Goal: Check status

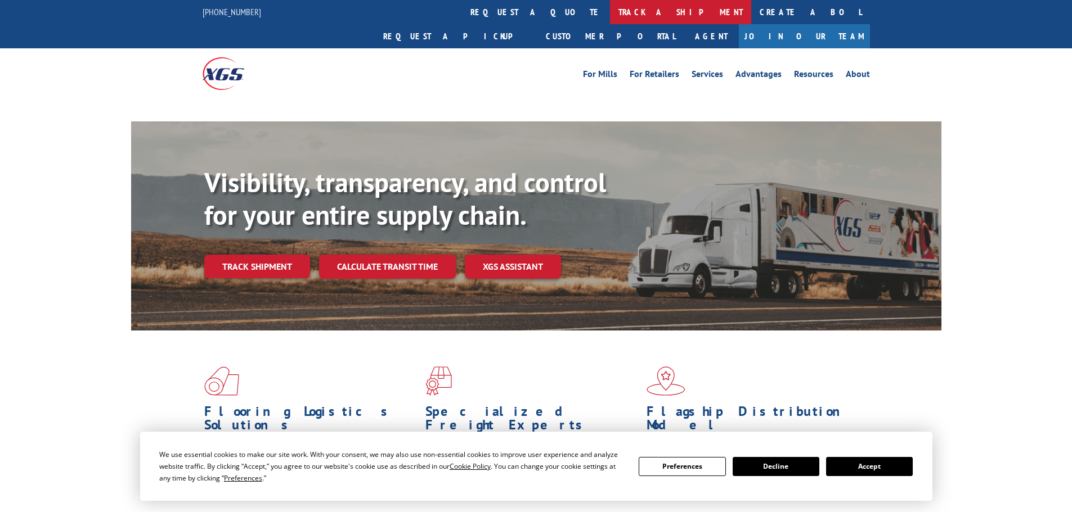
click at [610, 12] on link "track a shipment" at bounding box center [680, 12] width 141 height 24
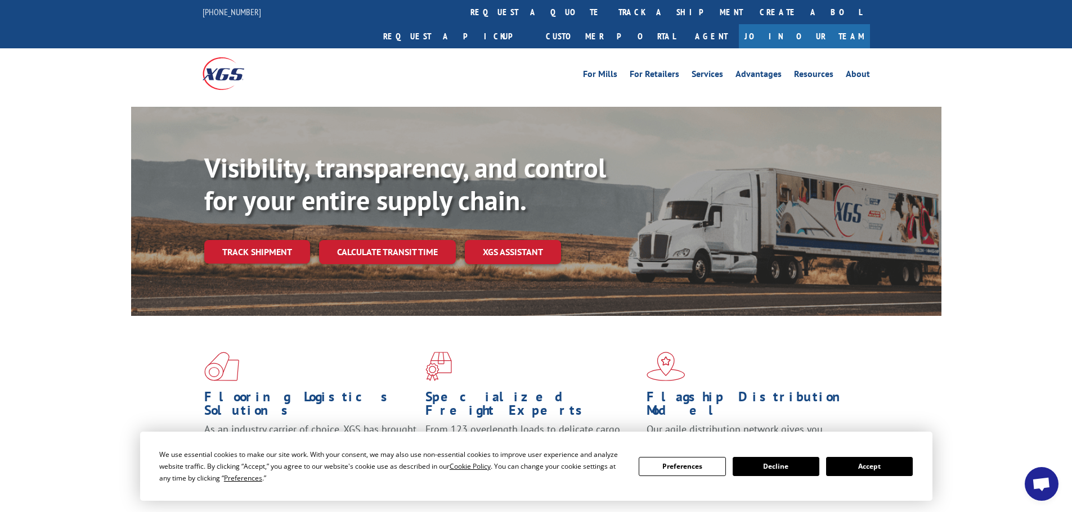
click at [872, 462] on button "Accept" at bounding box center [869, 466] width 87 height 19
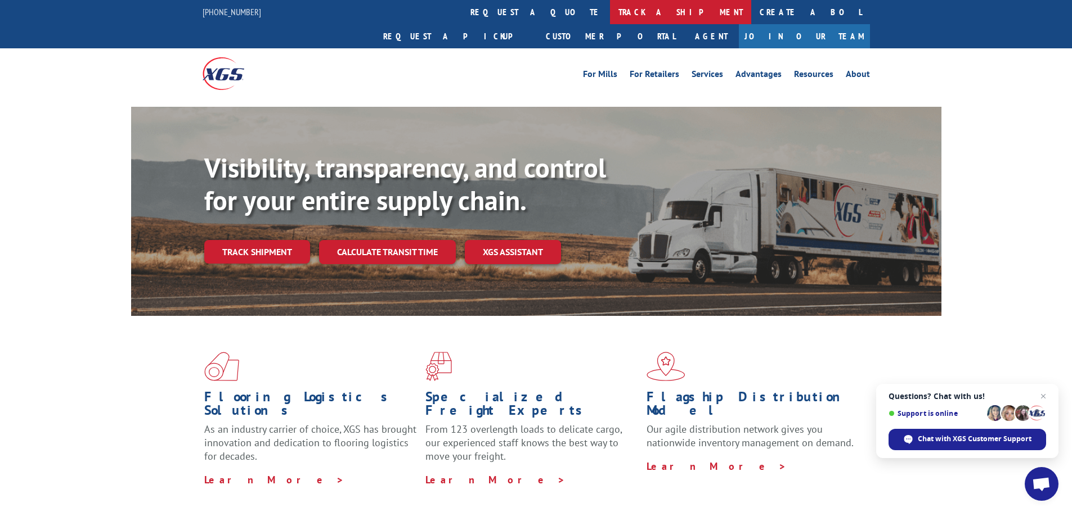
click at [610, 15] on link "track a shipment" at bounding box center [680, 12] width 141 height 24
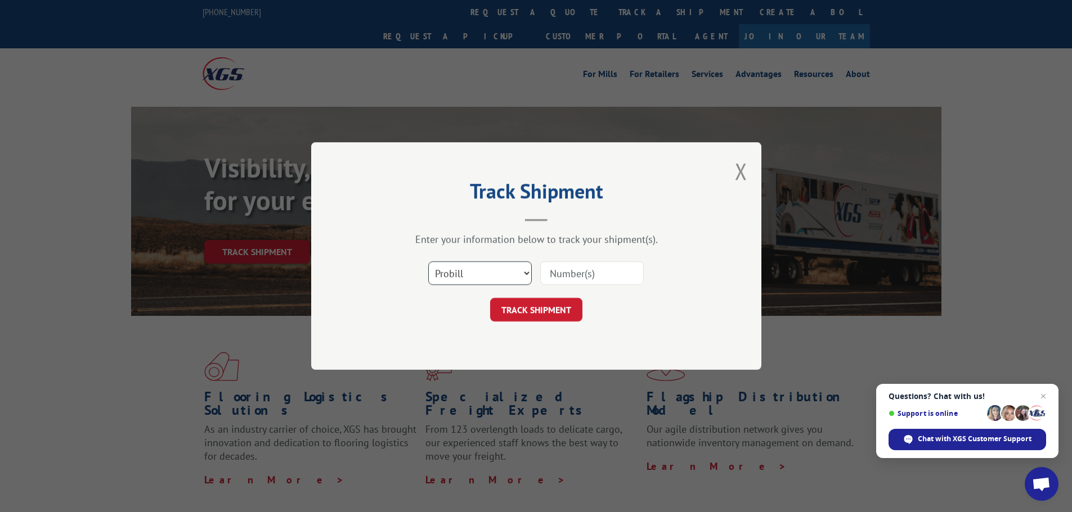
click at [476, 281] on select "Select category... Probill BOL PO" at bounding box center [480, 274] width 104 height 24
select select "bol"
click at [428, 262] on select "Select category... Probill BOL PO" at bounding box center [480, 274] width 104 height 24
click at [575, 266] on input at bounding box center [592, 274] width 104 height 24
paste input "5315950"
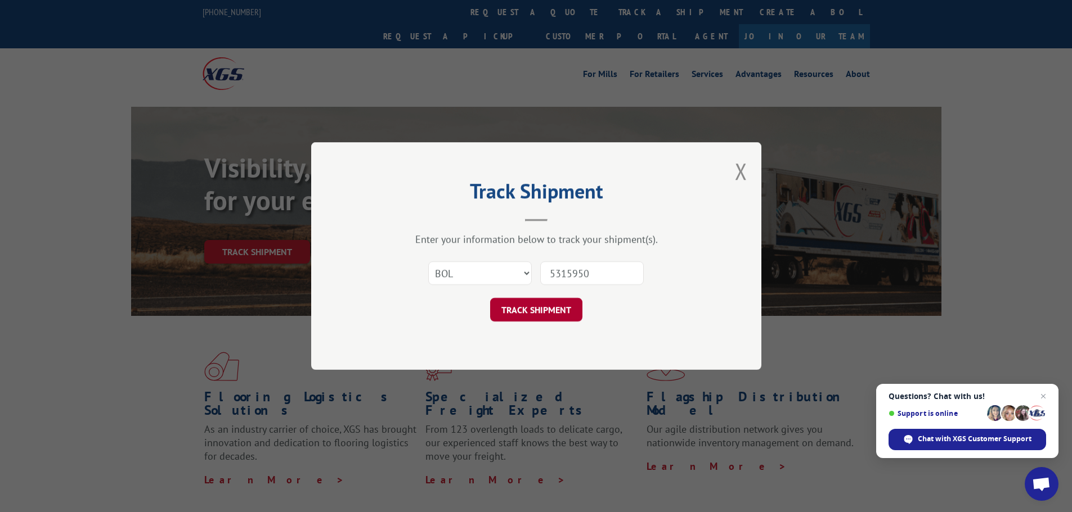
type input "5315950"
click at [548, 313] on button "TRACK SHIPMENT" at bounding box center [536, 310] width 92 height 24
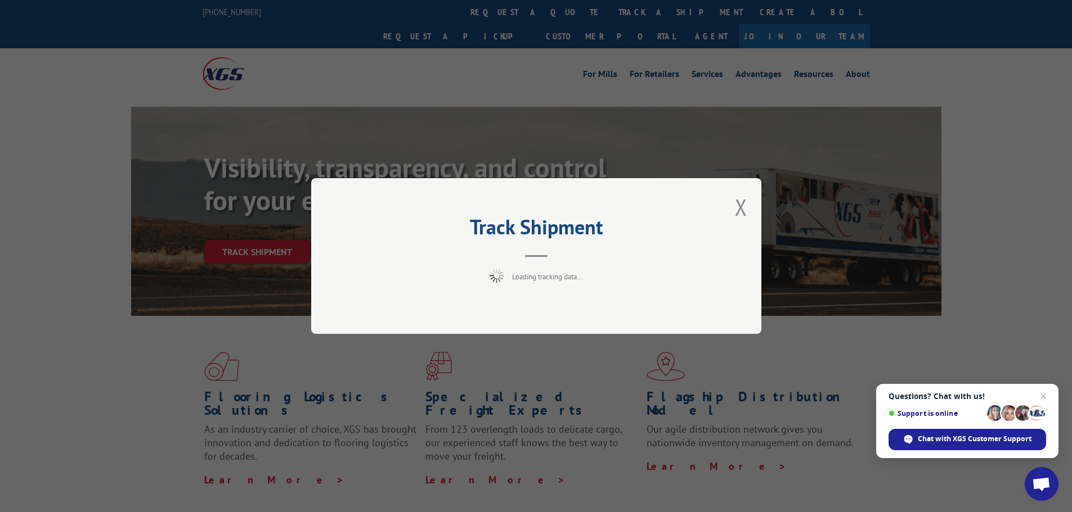
click at [1045, 391] on span "Close chat" at bounding box center [1043, 397] width 14 height 14
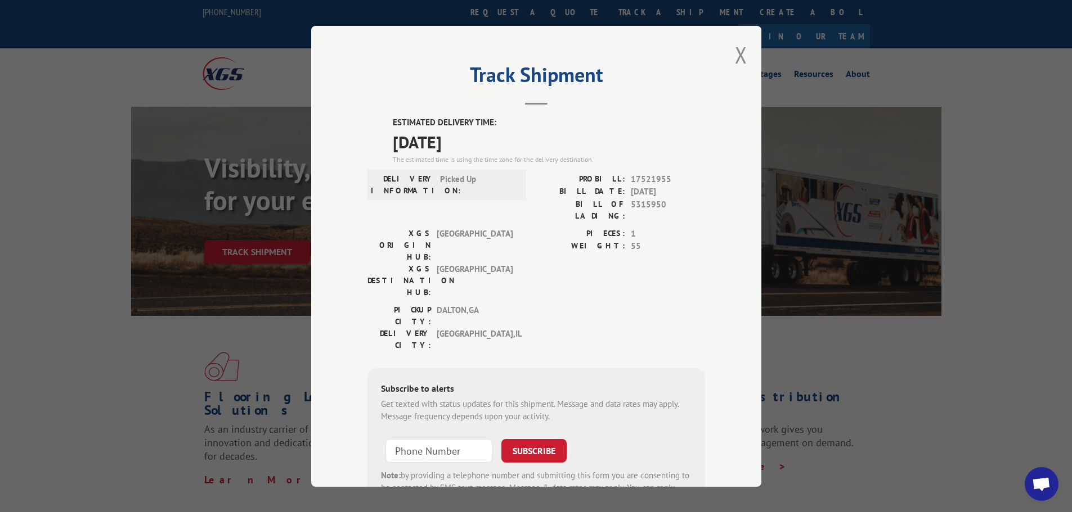
click at [730, 60] on div "Track Shipment ESTIMATED DELIVERY TIME: [DATE] The estimated time is using the …" at bounding box center [536, 256] width 450 height 461
click at [742, 53] on button "Close modal" at bounding box center [741, 55] width 12 height 30
